Goal: Task Accomplishment & Management: Manage account settings

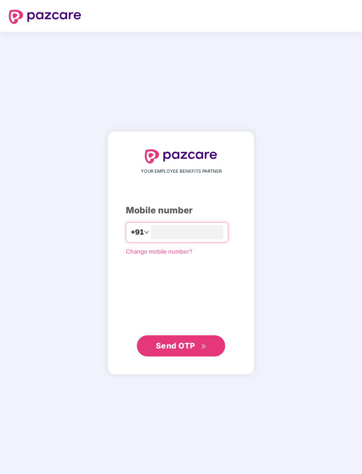
click at [203, 240] on input "number" at bounding box center [187, 232] width 72 height 14
type input "**********"
click at [332, 302] on div "**********" at bounding box center [181, 253] width 362 height 442
click at [202, 349] on icon "double-right" at bounding box center [204, 346] width 6 height 6
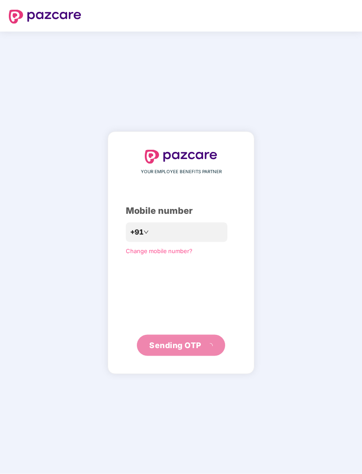
scroll to position [28, 0]
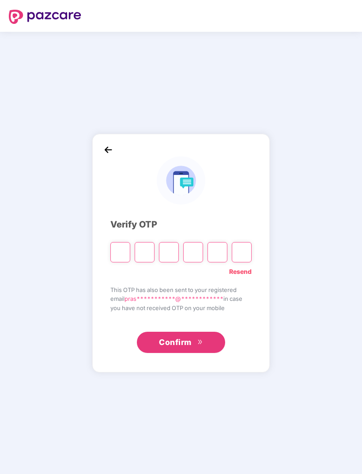
click at [130, 244] on input "Please enter verification code. Digit 1" at bounding box center [121, 252] width 20 height 20
type input "*"
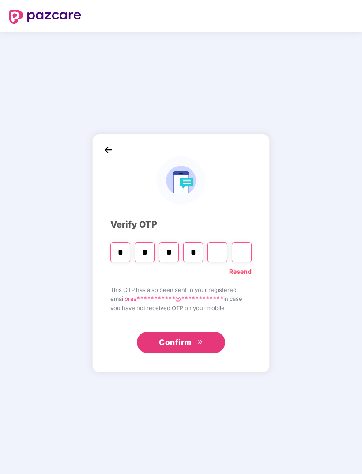
type input "*"
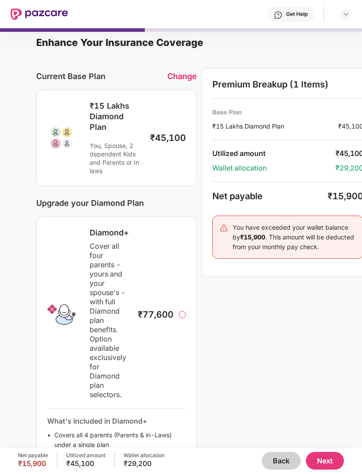
click at [175, 72] on div "Change" at bounding box center [183, 76] width 30 height 9
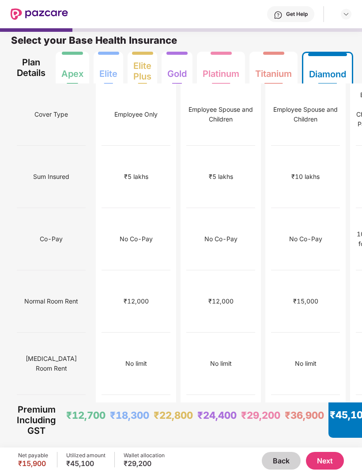
click at [289, 61] on div "Titanium" at bounding box center [273, 70] width 37 height 18
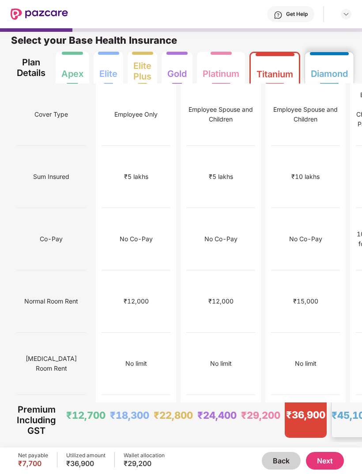
click at [343, 61] on div "Diamond" at bounding box center [329, 70] width 37 height 18
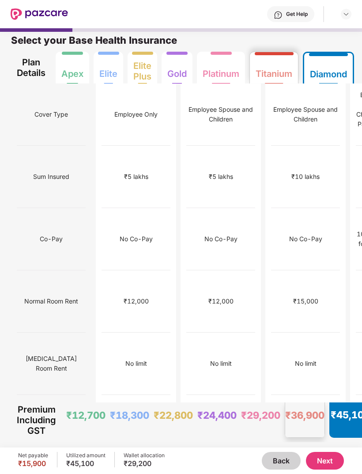
click at [279, 61] on div "Titanium" at bounding box center [274, 70] width 37 height 18
